Goal: Browse casually

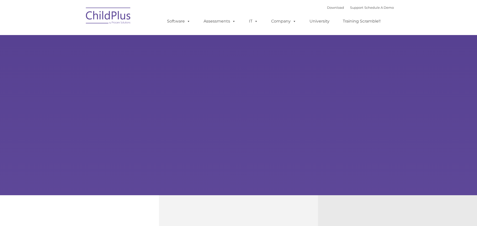
type input ""
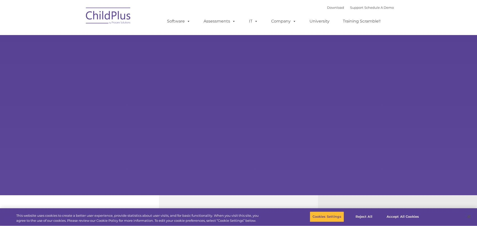
select select "MEDIUM"
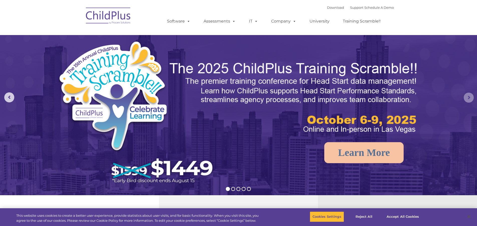
click at [469, 96] on rs-arrow at bounding box center [469, 98] width 10 height 10
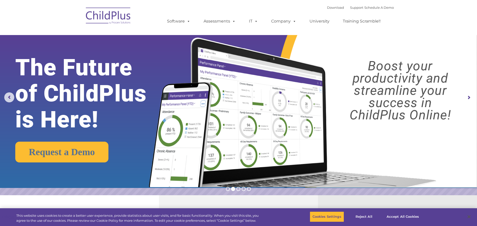
click at [469, 96] on rs-arrow at bounding box center [469, 98] width 10 height 10
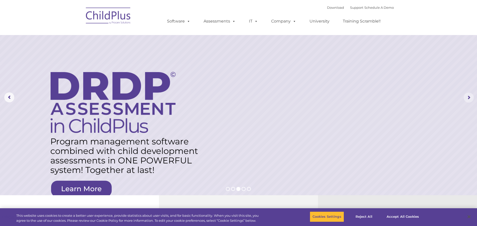
click at [469, 96] on rs-arrow at bounding box center [469, 98] width 10 height 10
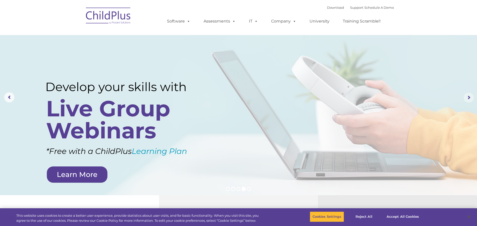
click at [469, 96] on rs-arrow at bounding box center [469, 98] width 10 height 10
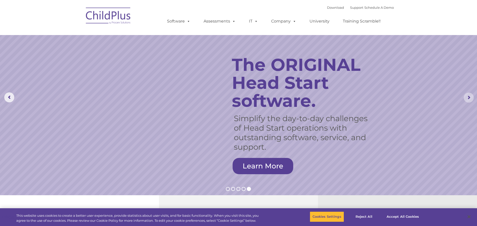
click at [469, 96] on rs-arrow at bounding box center [469, 98] width 10 height 10
